Goal: Find specific page/section: Find specific page/section

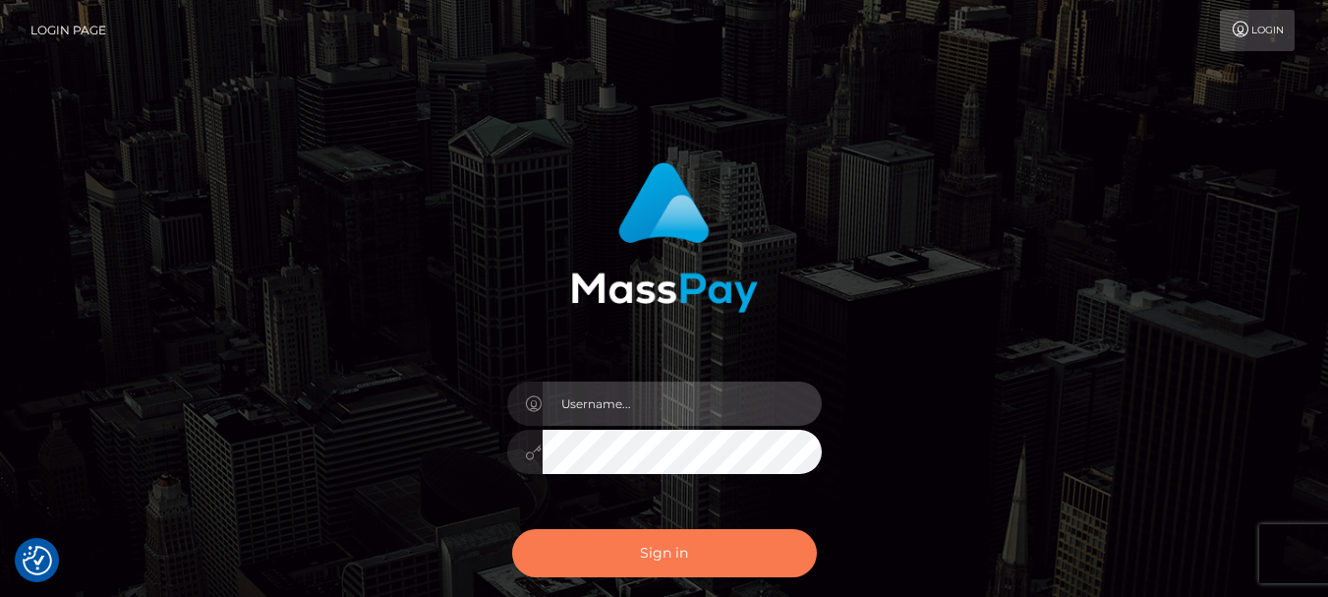
type input "fr.es"
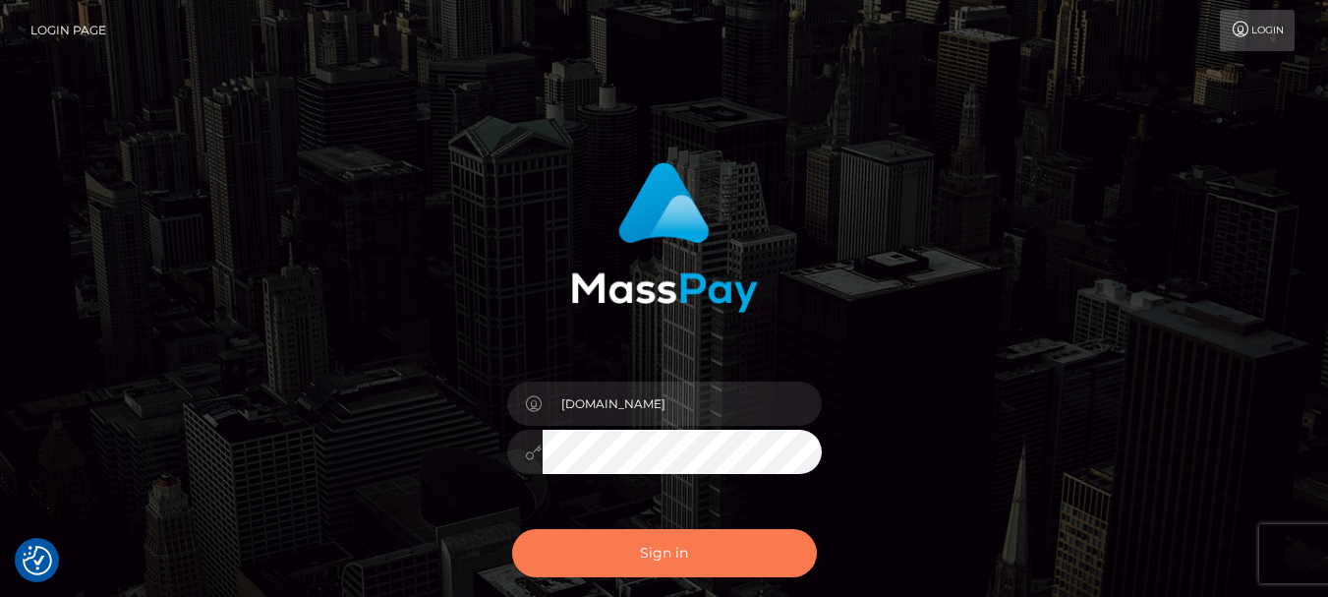
click at [694, 560] on button "Sign in" at bounding box center [664, 553] width 305 height 48
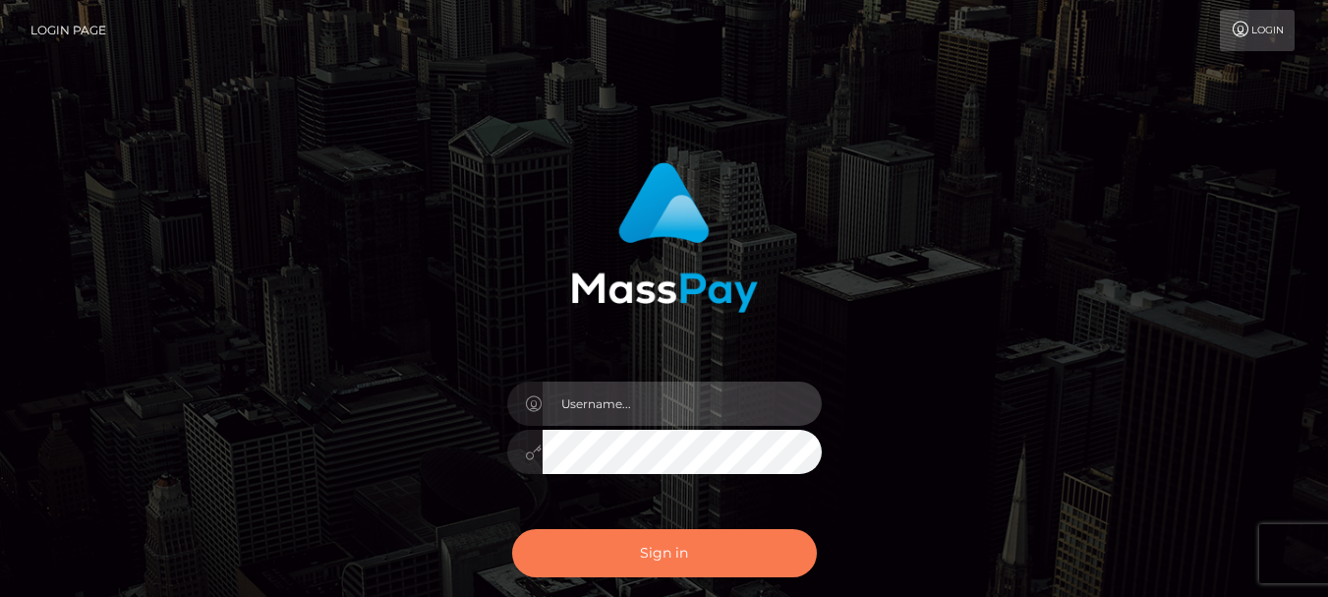
type input "fr.es"
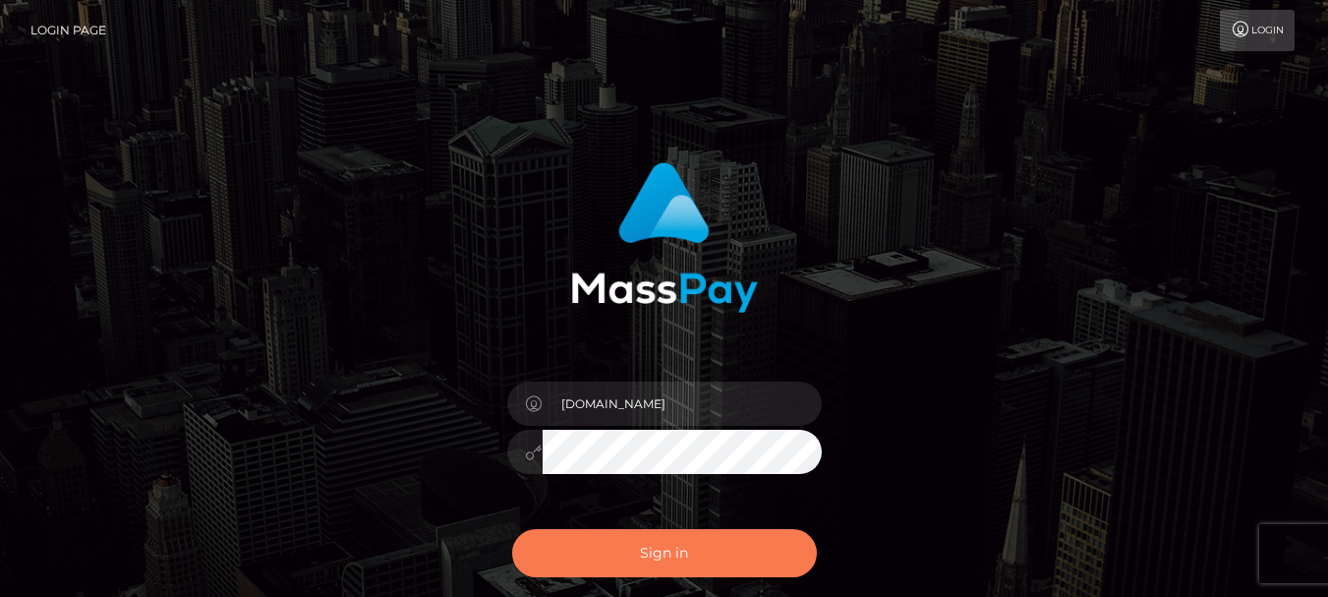
click at [671, 558] on button "Sign in" at bounding box center [664, 553] width 305 height 48
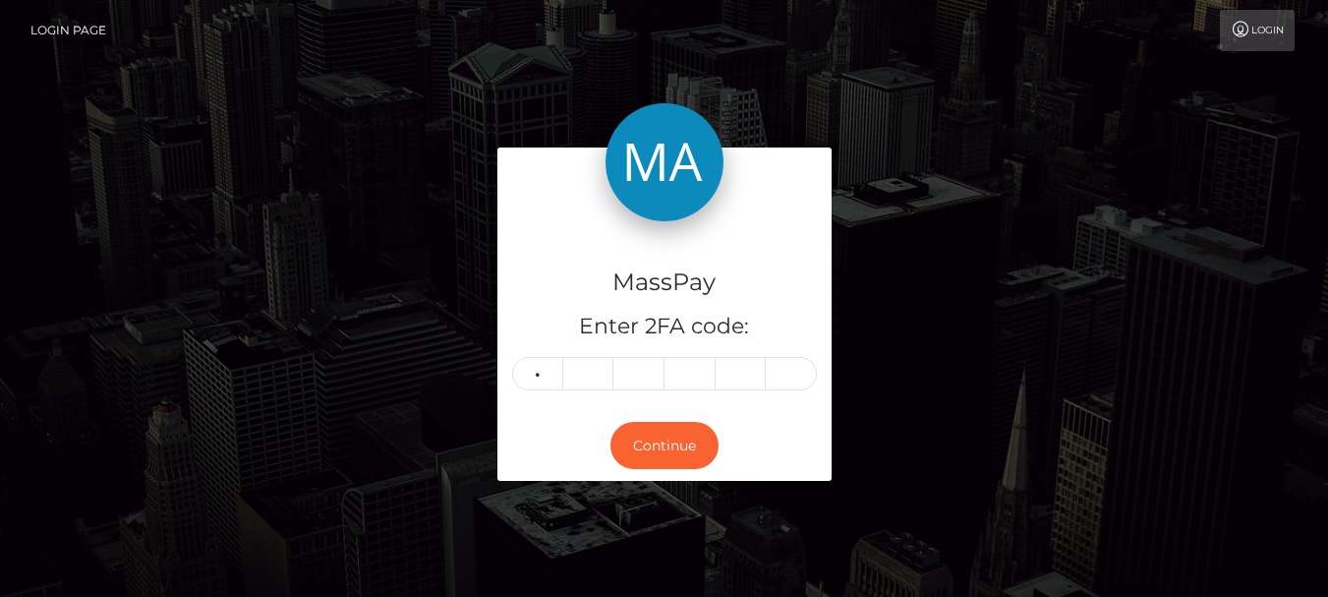
type input "6"
type input "8"
type input "6"
type input "4"
type input "3"
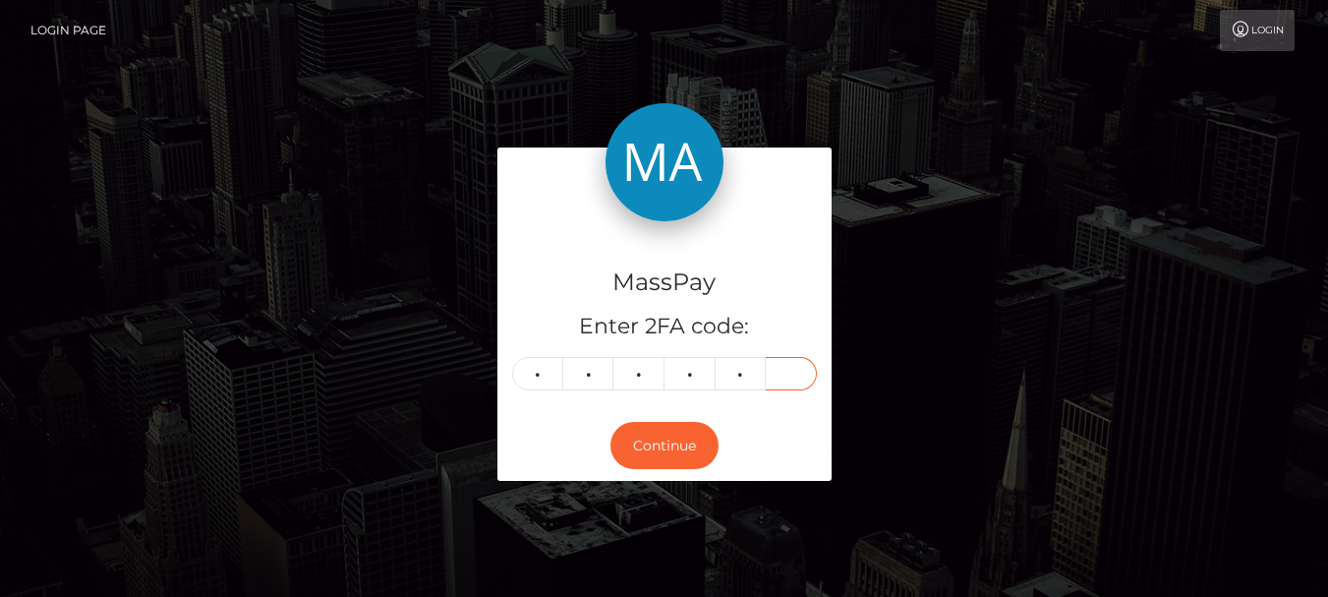
type input "4"
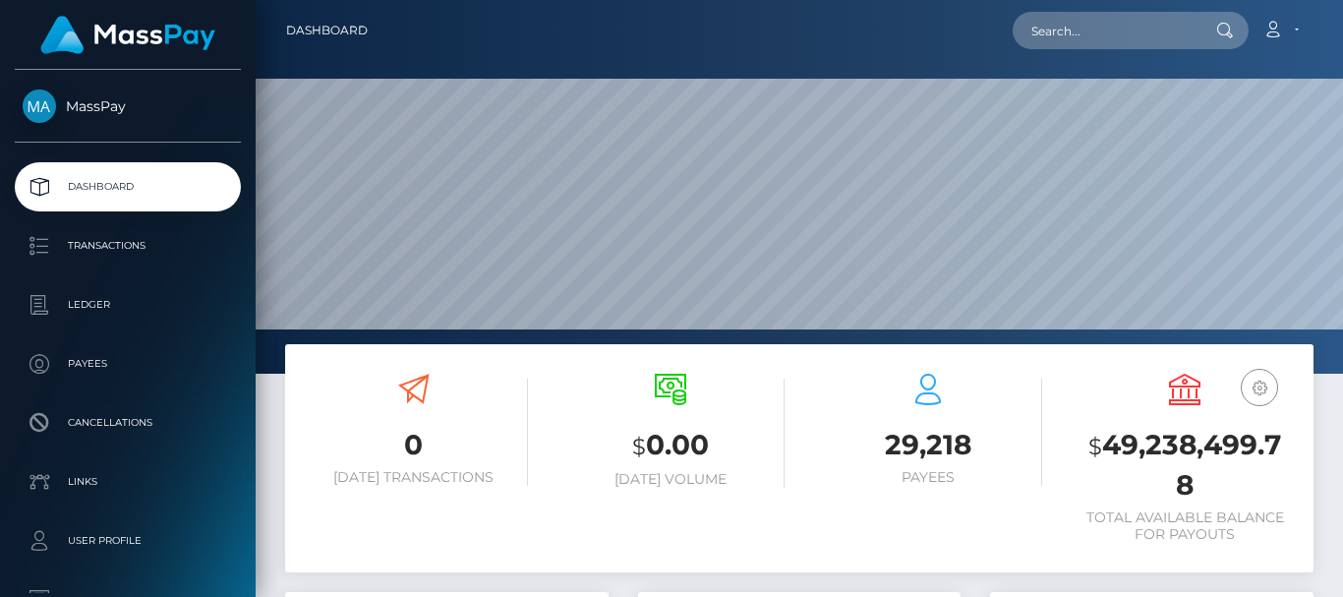
scroll to position [349, 323]
click at [1058, 37] on input "text" at bounding box center [1105, 30] width 185 height 37
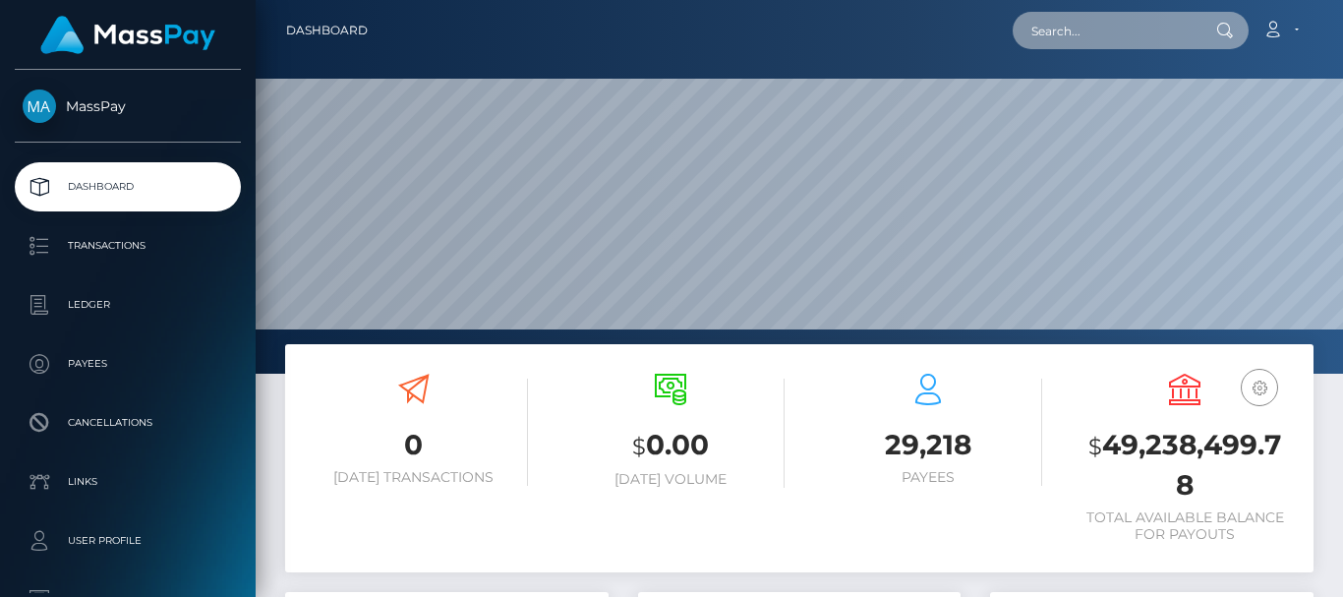
paste input "[DOMAIN_NAME][EMAIL_ADDRESS][DOMAIN_NAME]"
type input "[DOMAIN_NAME][EMAIL_ADDRESS][DOMAIN_NAME]"
drag, startPoint x: 1030, startPoint y: 26, endPoint x: 1256, endPoint y: 30, distance: 225.2
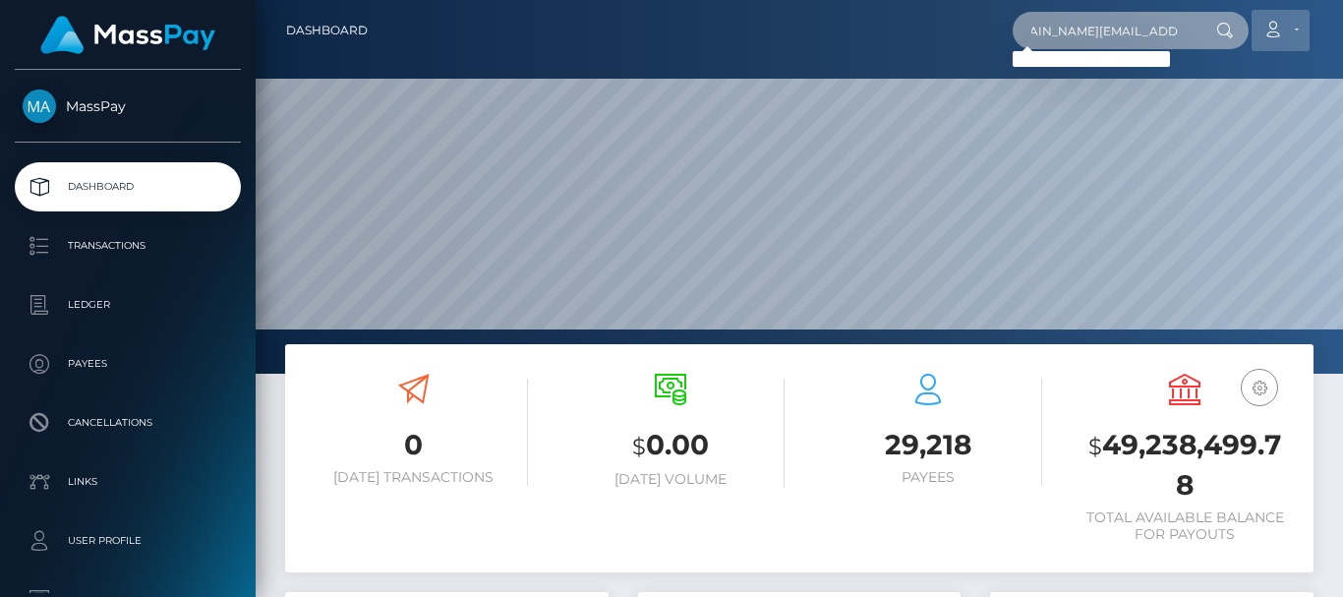
click at [1256, 30] on div "[DOMAIN_NAME][EMAIL_ADDRESS][DOMAIN_NAME] Loading... Loading... Account Edit Pr…" at bounding box center [847, 30] width 929 height 41
paste input "[DOMAIN_NAME][EMAIL_ADDRESS][DOMAIN_NAME]"
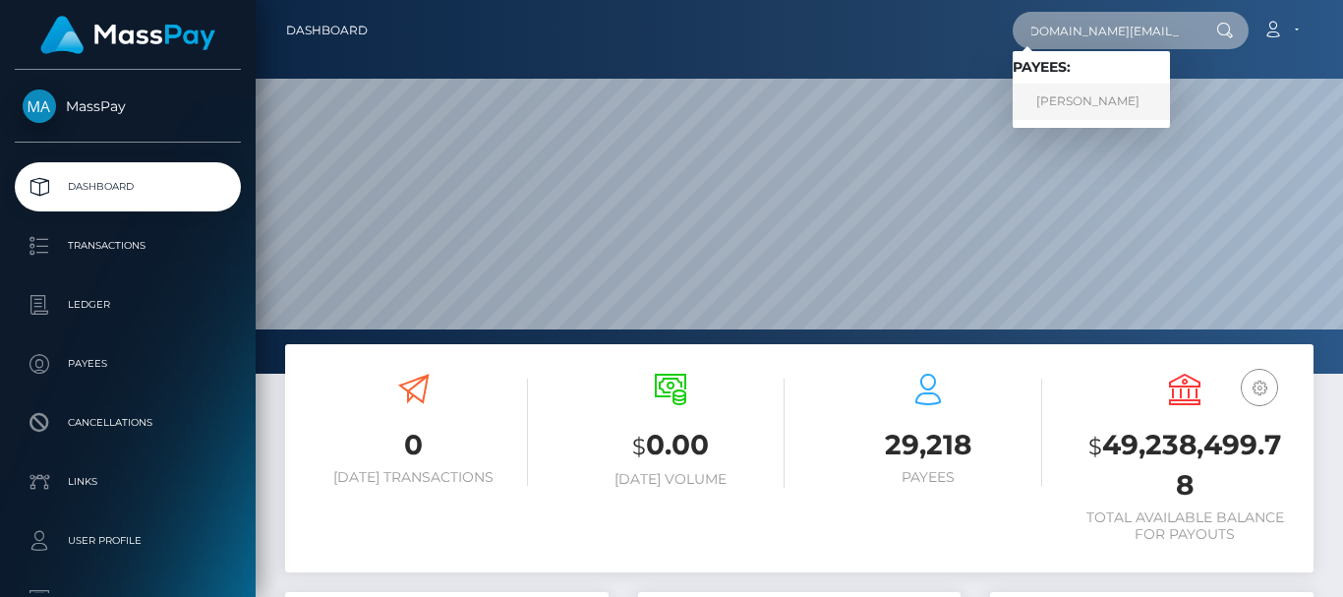
type input "[DOMAIN_NAME][EMAIL_ADDRESS][DOMAIN_NAME]"
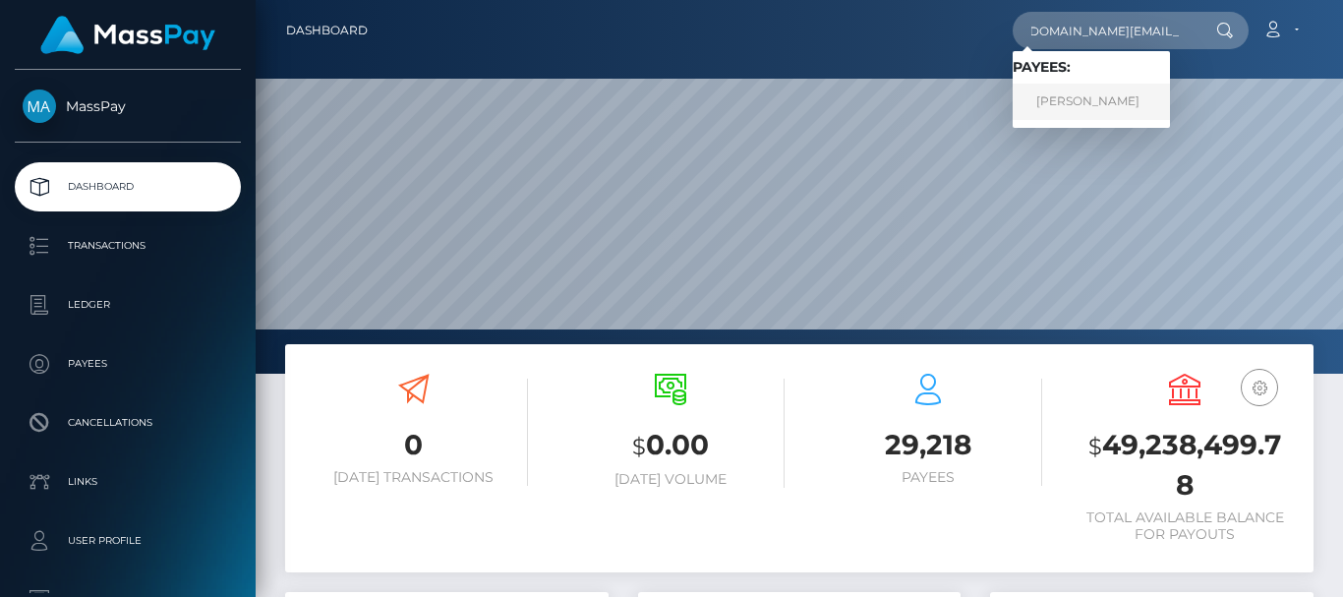
scroll to position [0, 0]
click at [1117, 111] on link "[PERSON_NAME]" at bounding box center [1091, 102] width 157 height 36
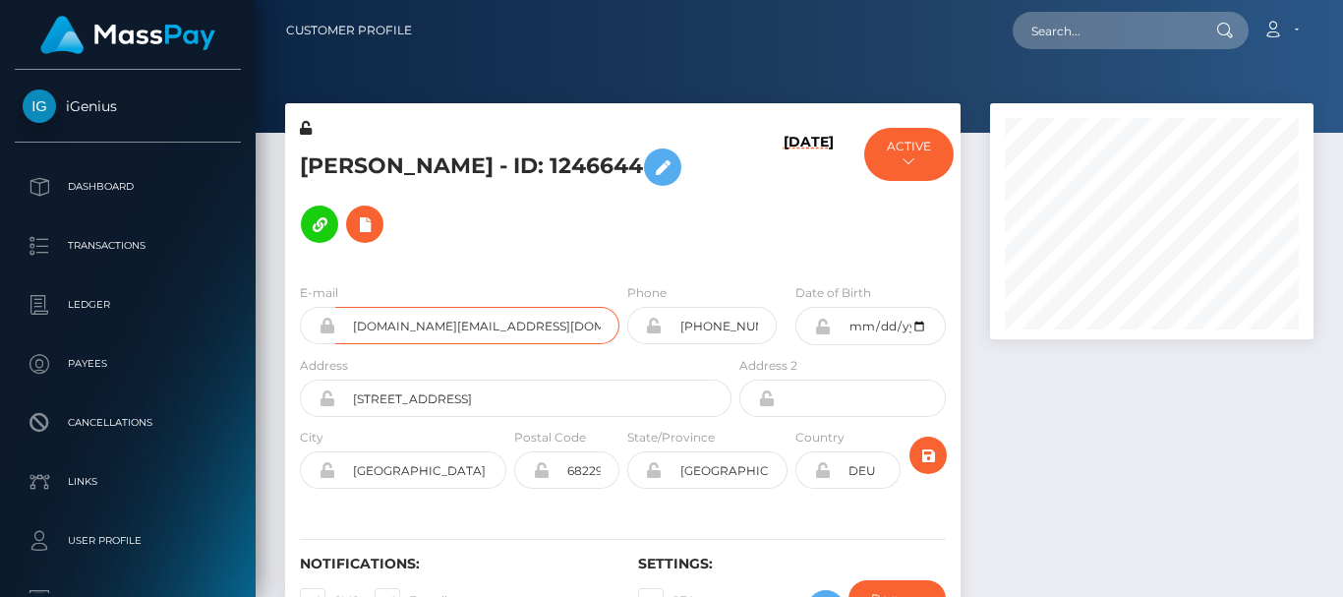
scroll to position [236, 323]
click at [1040, 484] on div at bounding box center [1151, 384] width 353 height 563
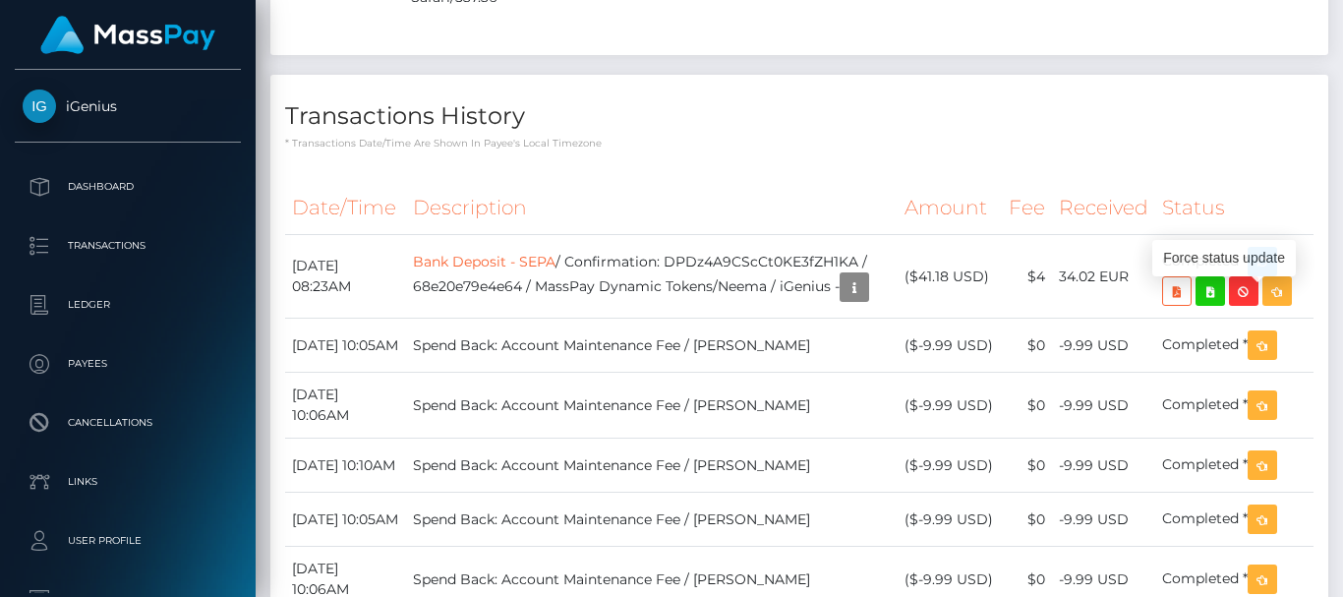
click at [1266, 274] on icon "button" at bounding box center [1263, 262] width 24 height 25
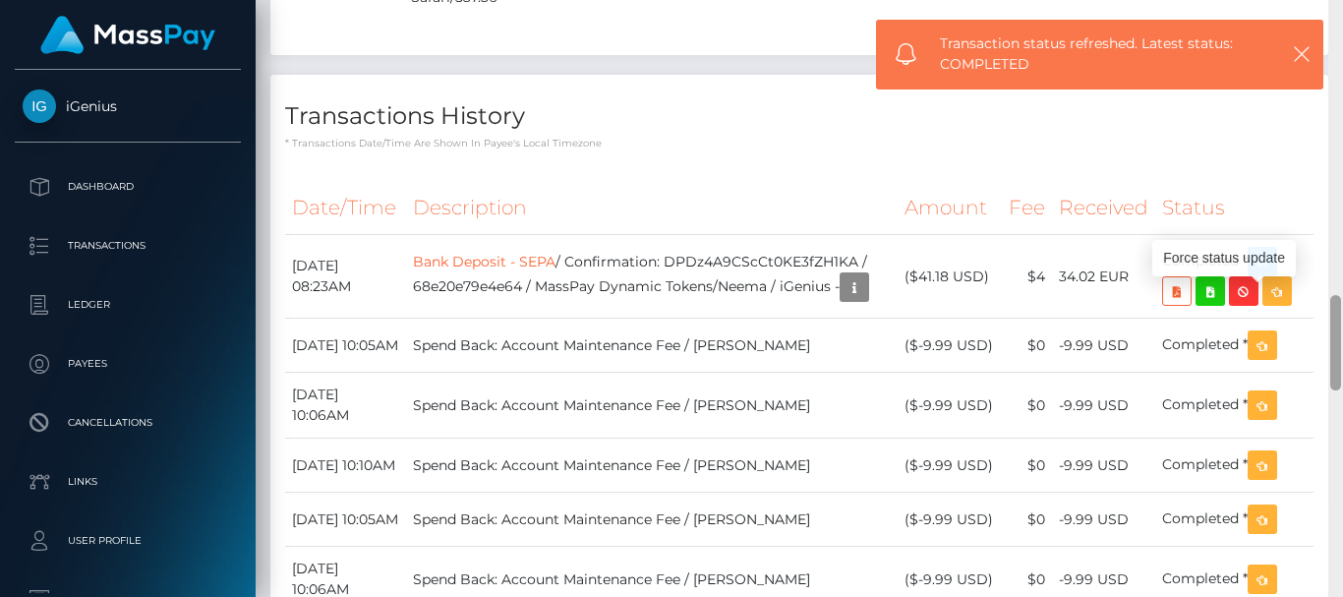
click at [1335, 353] on div at bounding box center [1335, 342] width 11 height 95
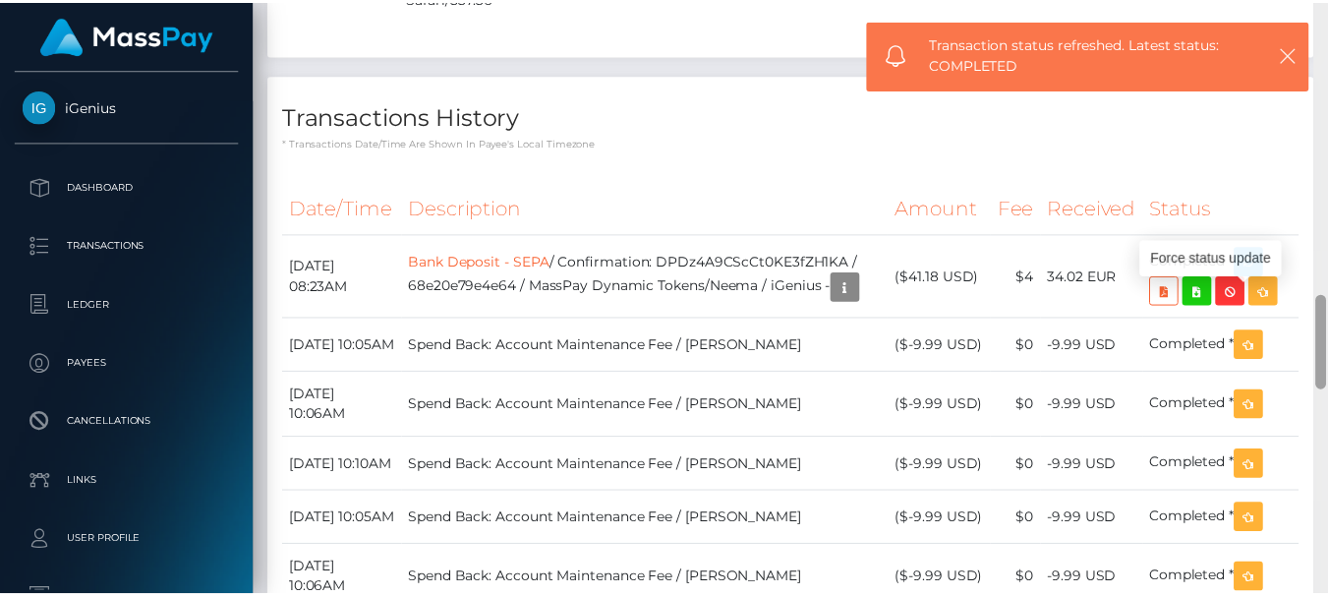
scroll to position [0, 0]
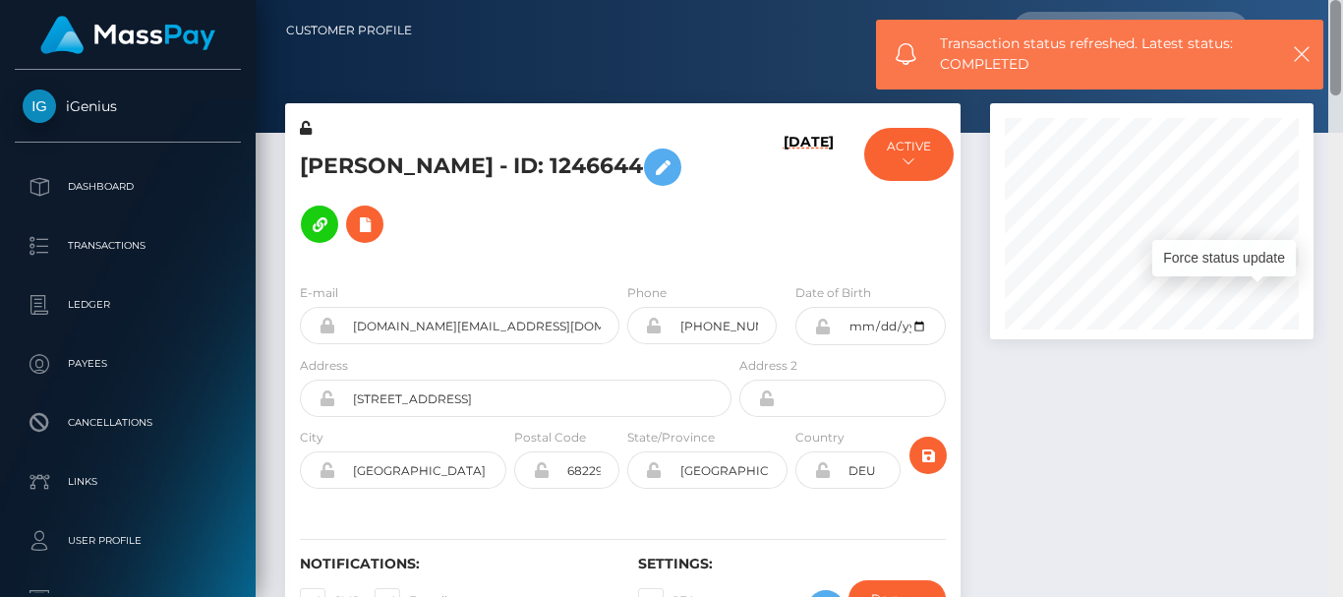
drag, startPoint x: 1338, startPoint y: 321, endPoint x: 1336, endPoint y: -87, distance: 407.1
click at [1336, 0] on html "iGenius Dashboard Transactions Ledger Payees Cancellations Links" at bounding box center [671, 298] width 1343 height 597
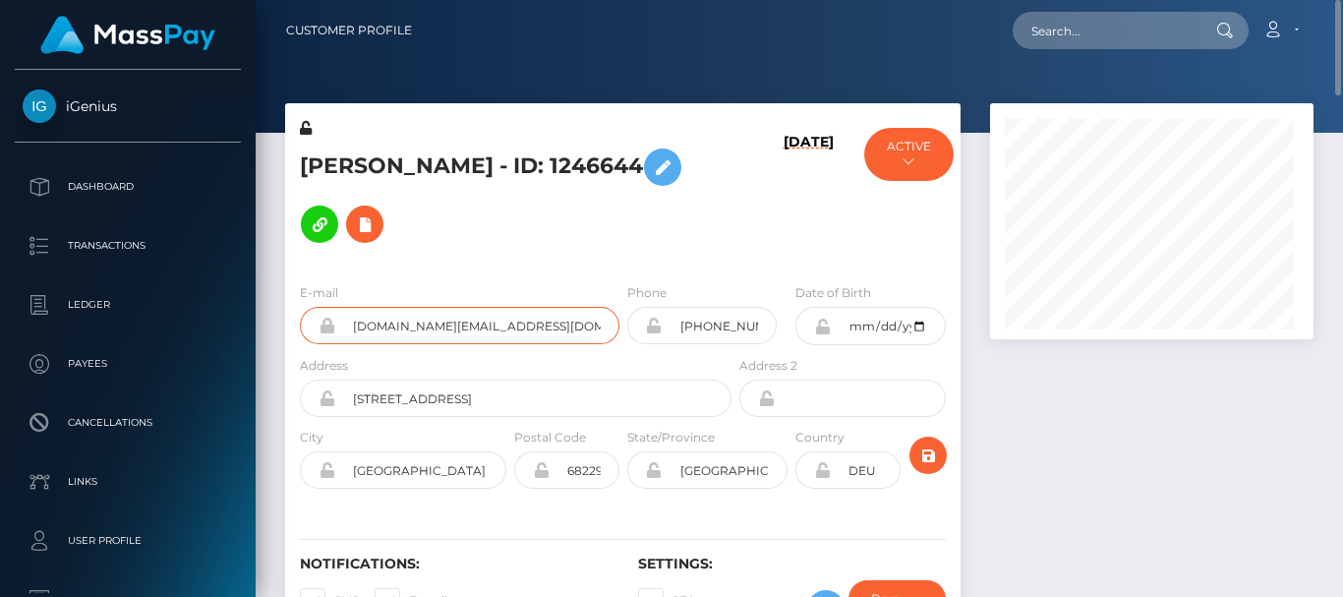
scroll to position [236, 323]
drag, startPoint x: 352, startPoint y: 325, endPoint x: 538, endPoint y: 334, distance: 186.0
click at [538, 334] on input "[DOMAIN_NAME][EMAIL_ADDRESS][DOMAIN_NAME]" at bounding box center [477, 325] width 284 height 37
click at [488, 80] on div at bounding box center [799, 66] width 1087 height 133
